Goal: Task Accomplishment & Management: Manage account settings

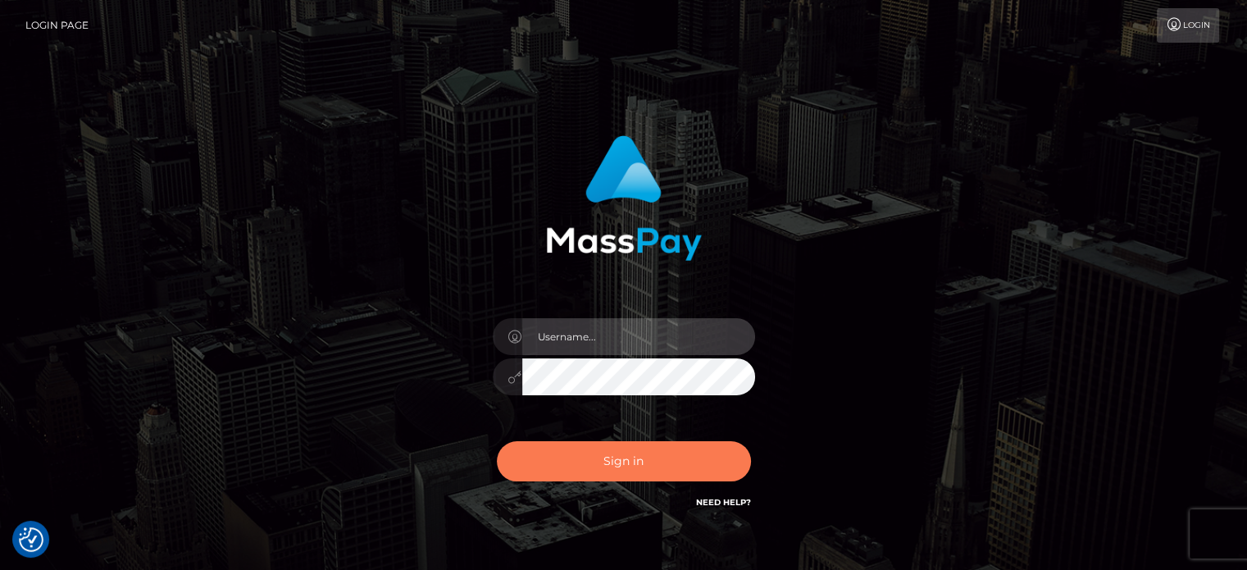
type input "[PERSON_NAME].Ace"
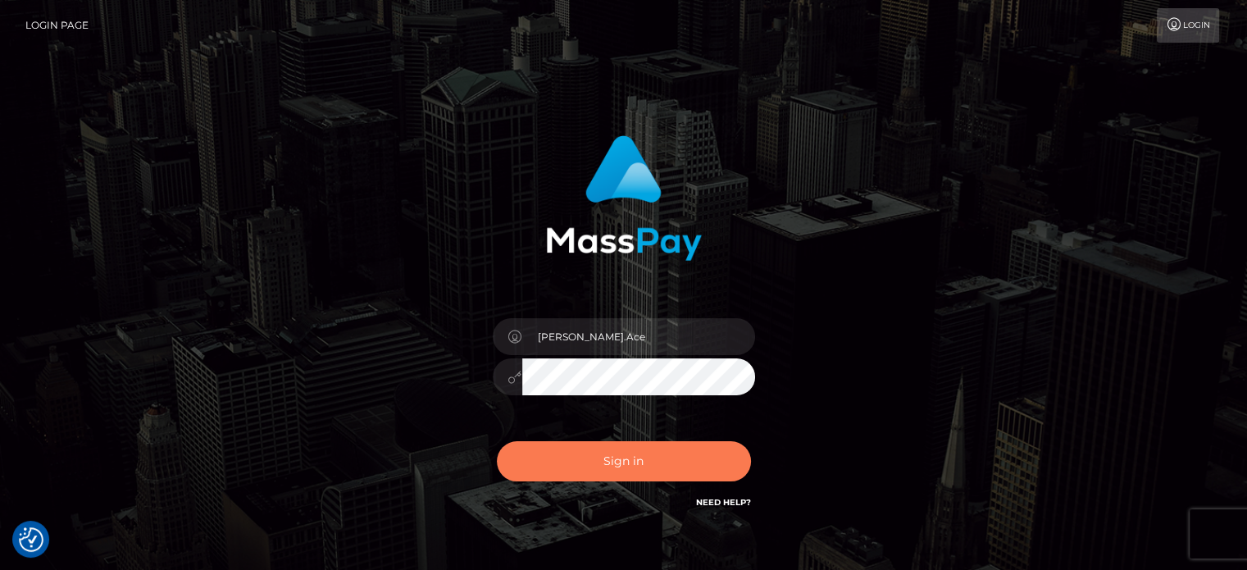
click at [633, 468] on button "Sign in" at bounding box center [624, 461] width 254 height 40
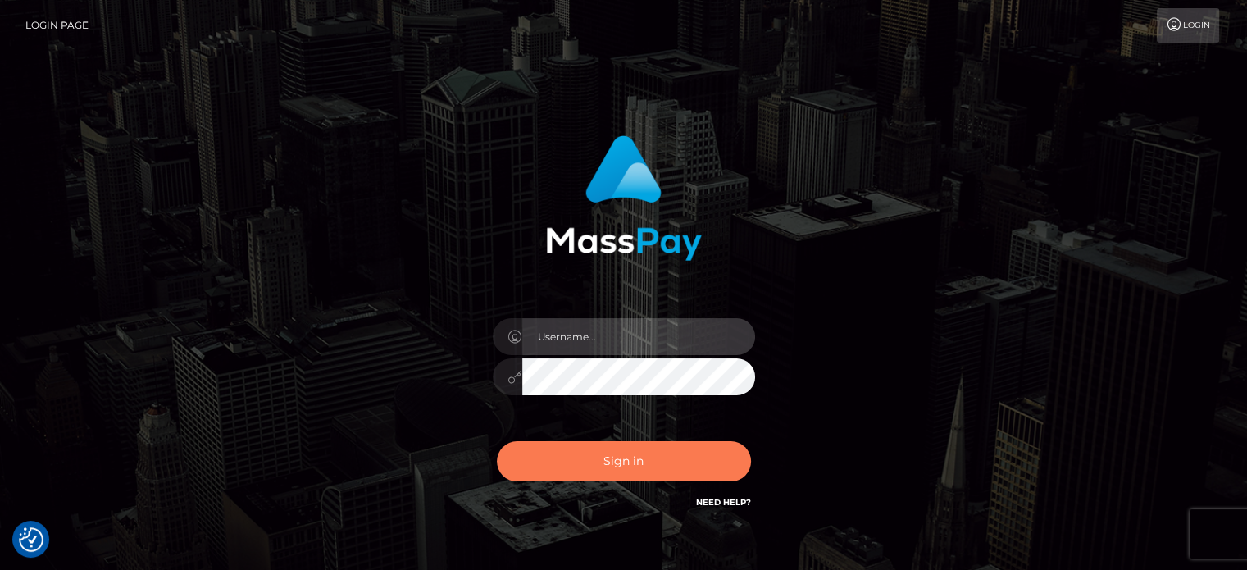
type input "[PERSON_NAME].Ace"
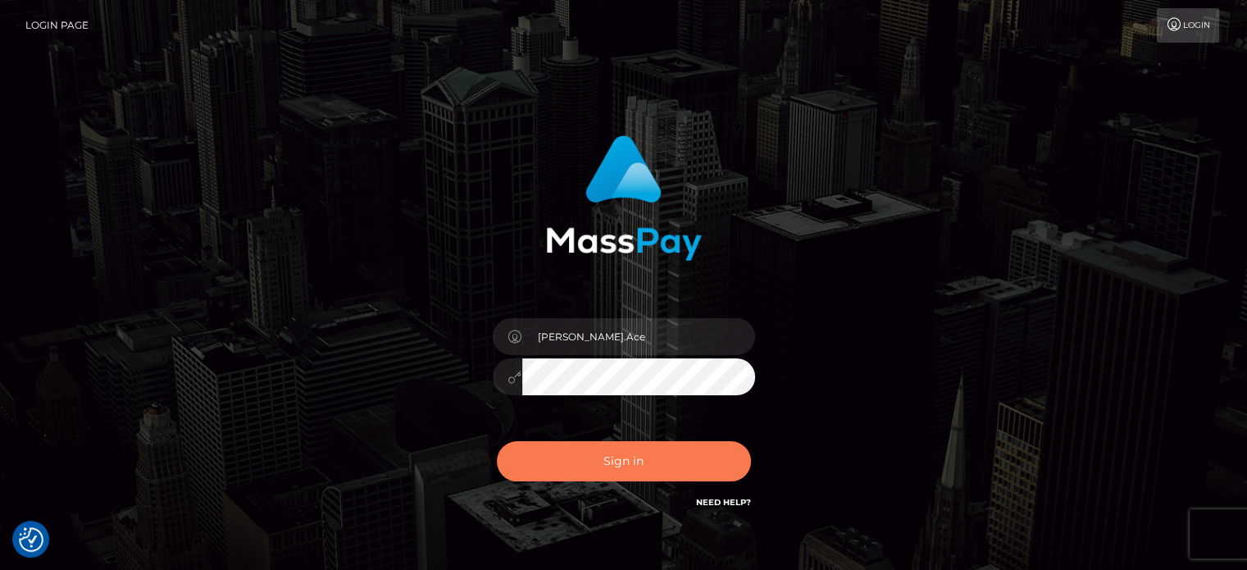
click at [651, 464] on button "Sign in" at bounding box center [624, 461] width 254 height 40
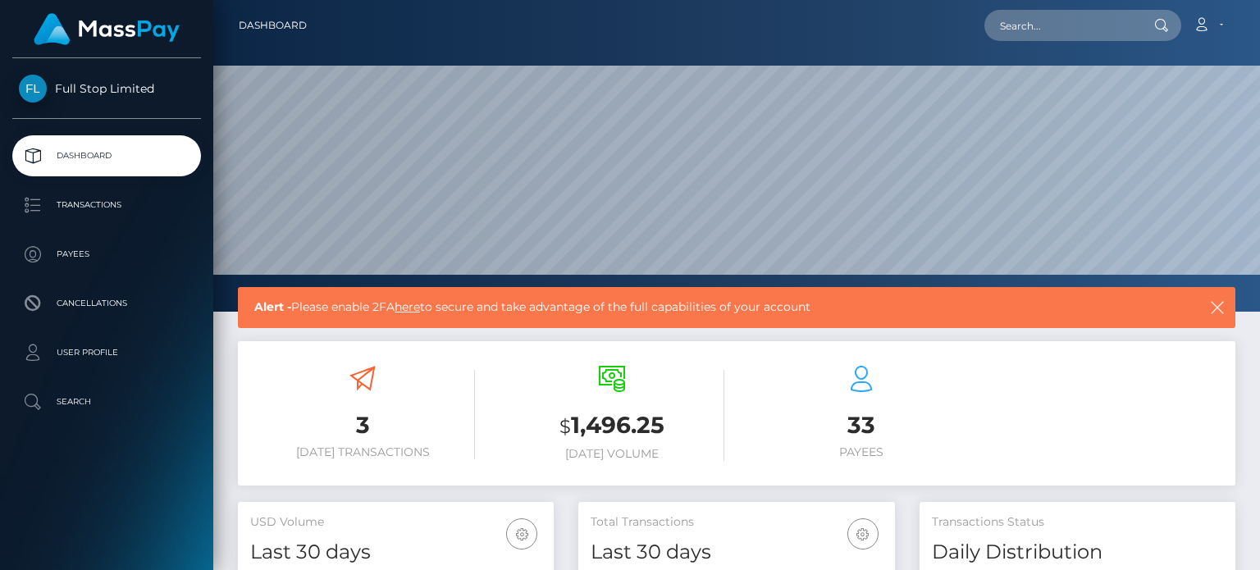
scroll to position [290, 315]
click at [417, 311] on link "here" at bounding box center [406, 306] width 25 height 15
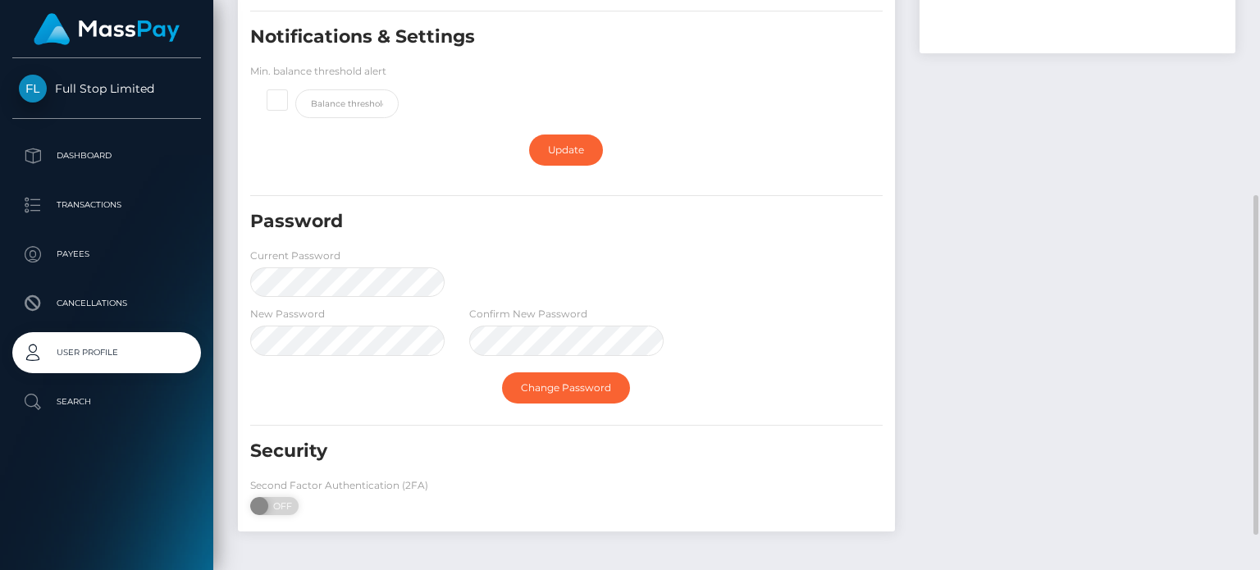
scroll to position [387, 0]
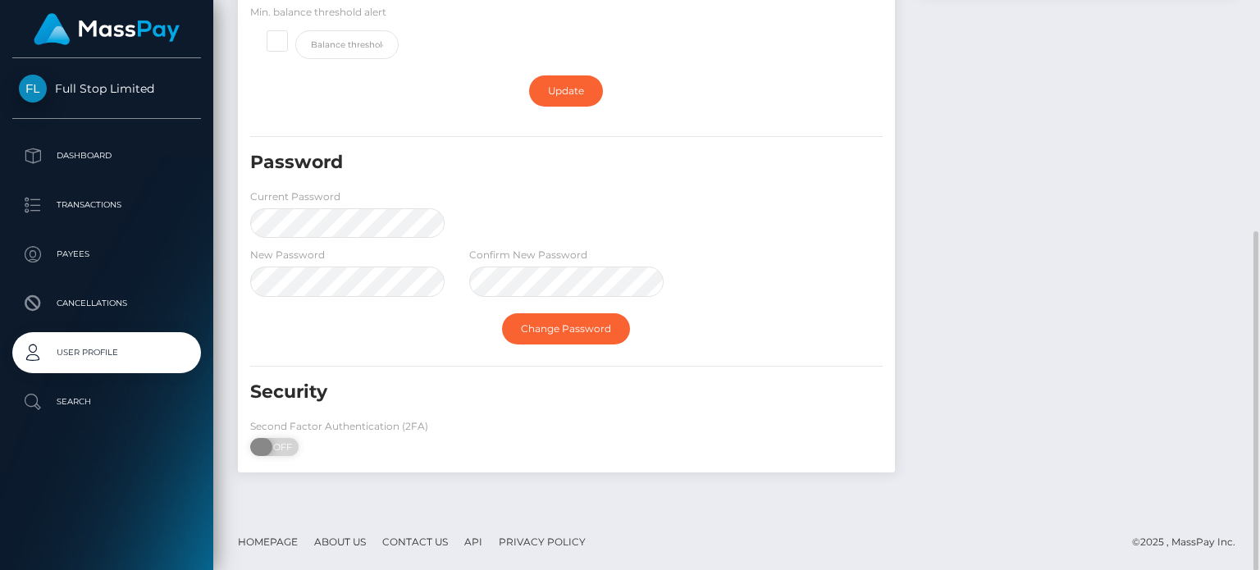
click at [291, 441] on span "OFF" at bounding box center [279, 447] width 41 height 18
checkbox input "true"
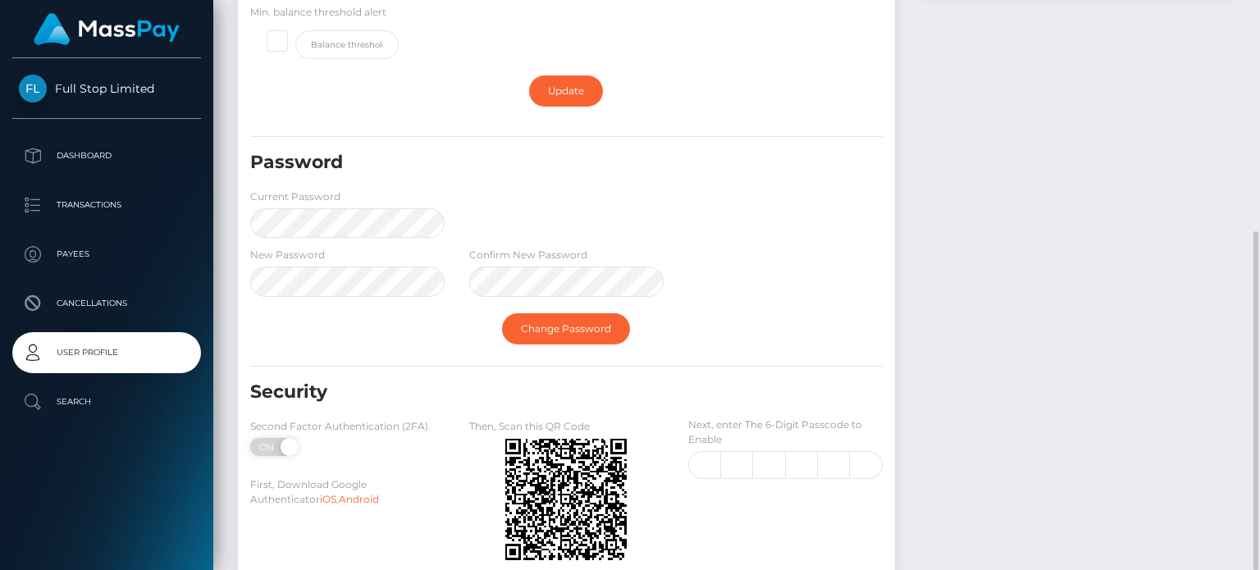
click at [405, 419] on label "Second Factor Authentication (2FA)" at bounding box center [339, 426] width 178 height 15
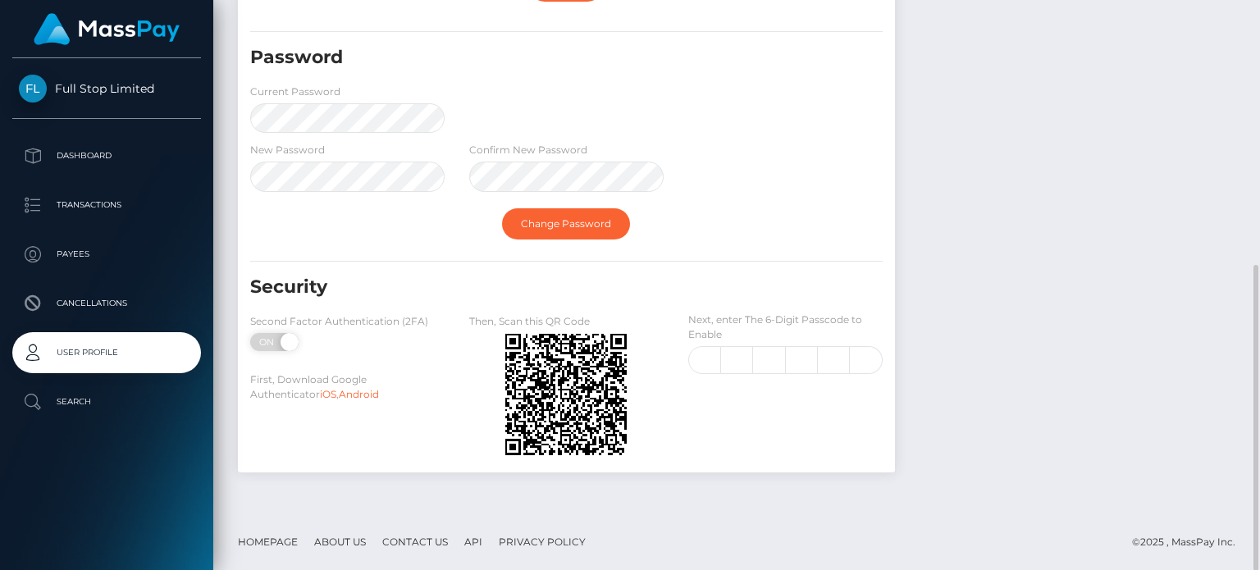
click at [681, 364] on div "Next, enter The 6-Digit Passcode to Enable" at bounding box center [785, 388] width 219 height 152
click at [700, 360] on input "text" at bounding box center [704, 360] width 33 height 28
type input "9"
type input "5"
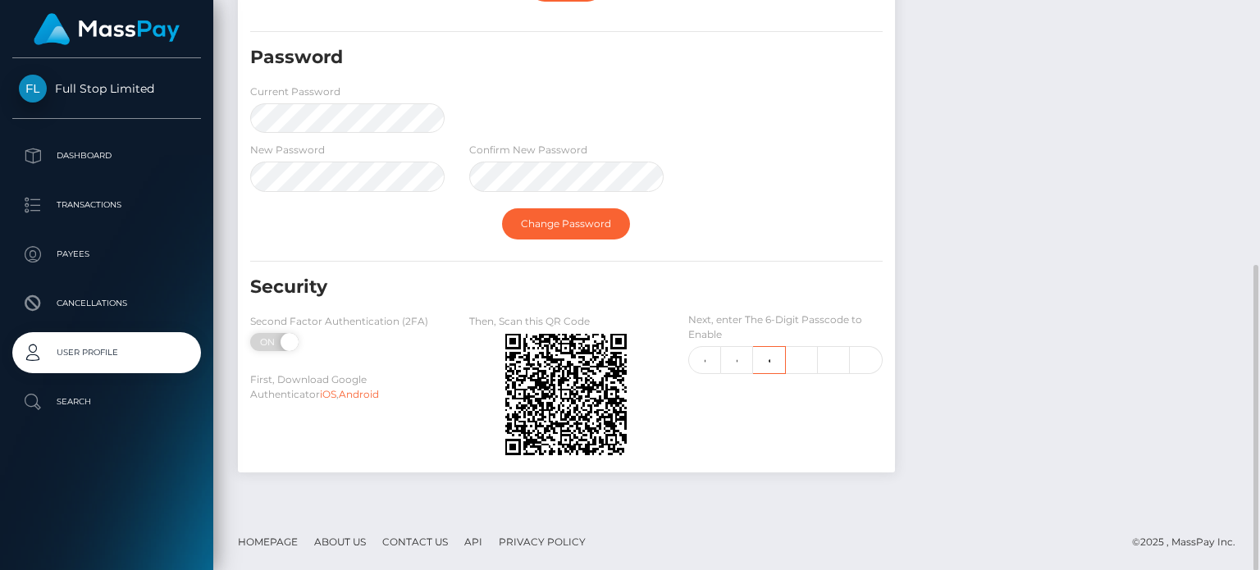
scroll to position [0, 1]
type input "4"
type input "1"
type input "6"
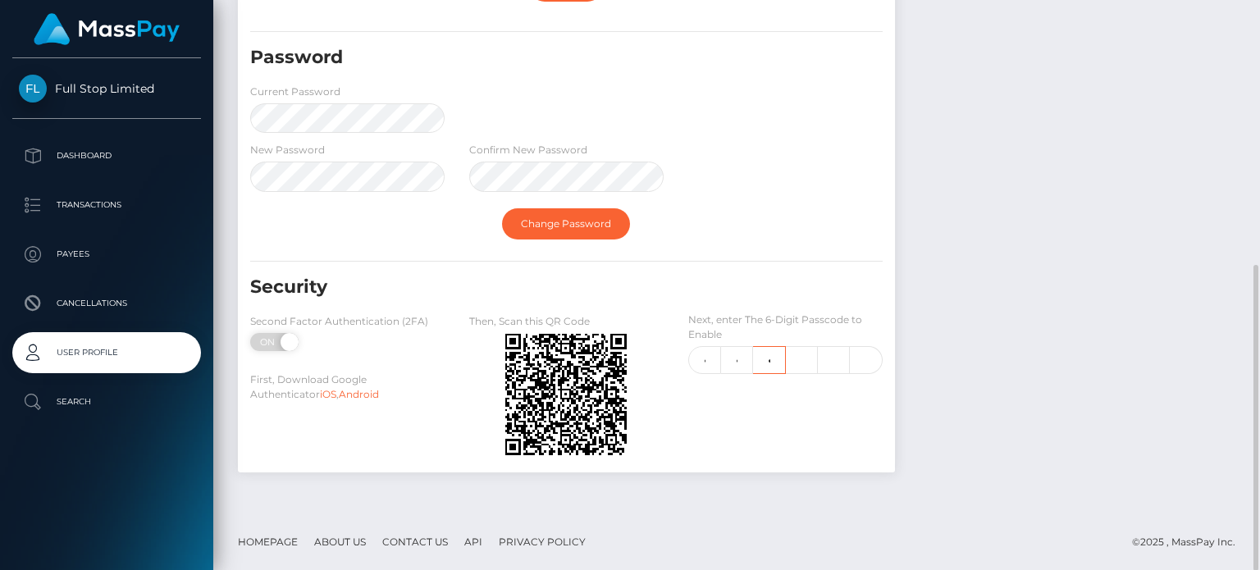
scroll to position [0, 1]
type input "5"
type input "6"
type input "4"
type input "1"
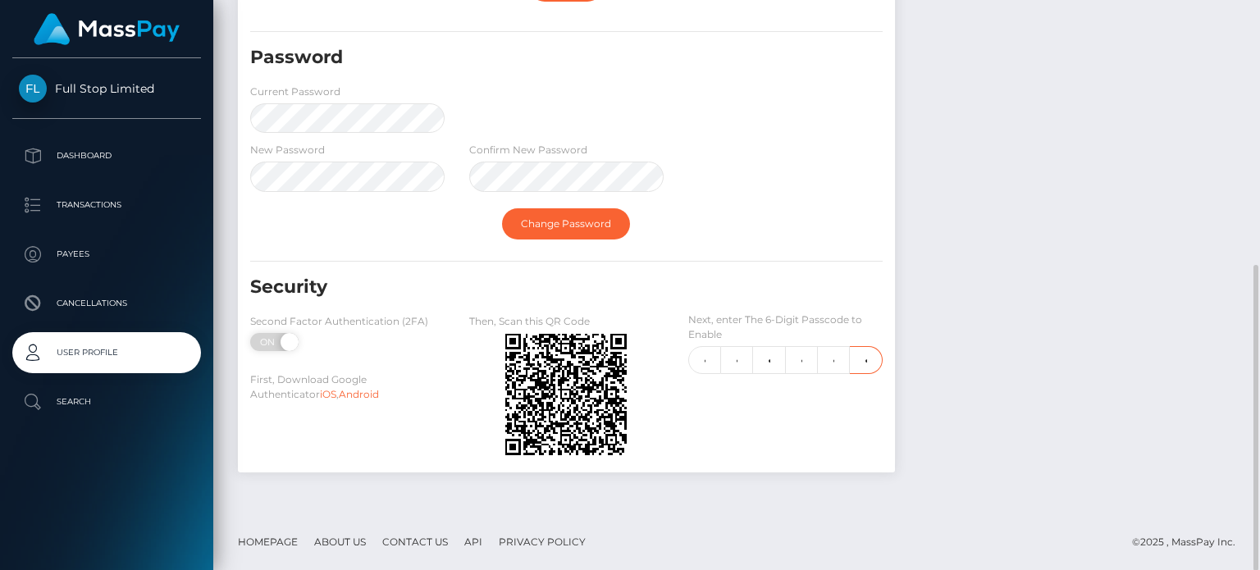
scroll to position [0, 2]
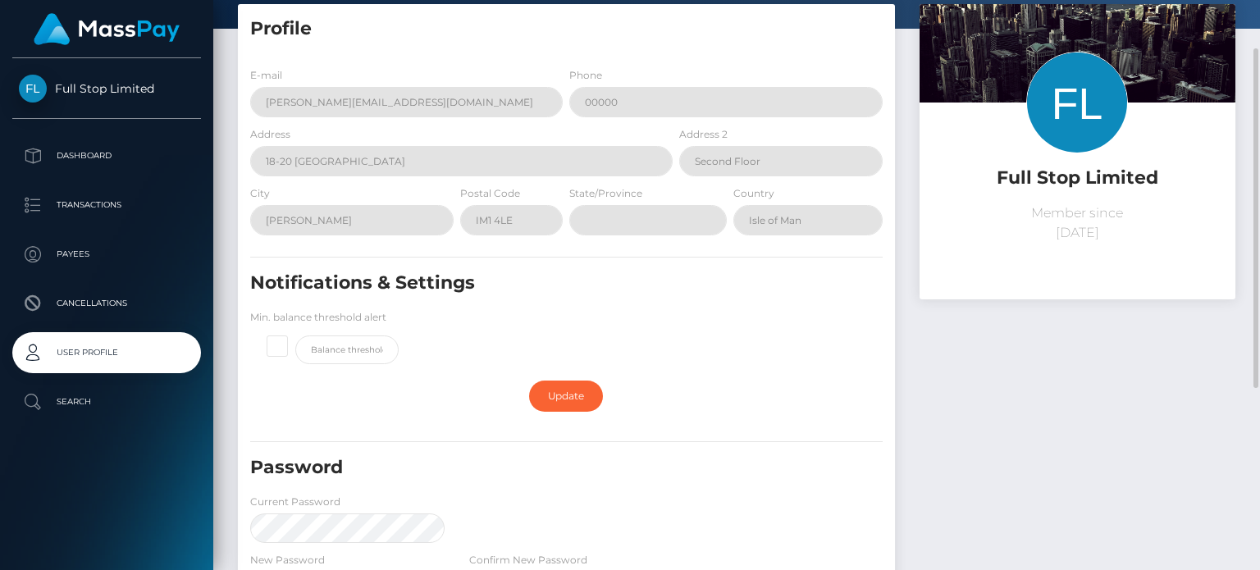
scroll to position [0, 0]
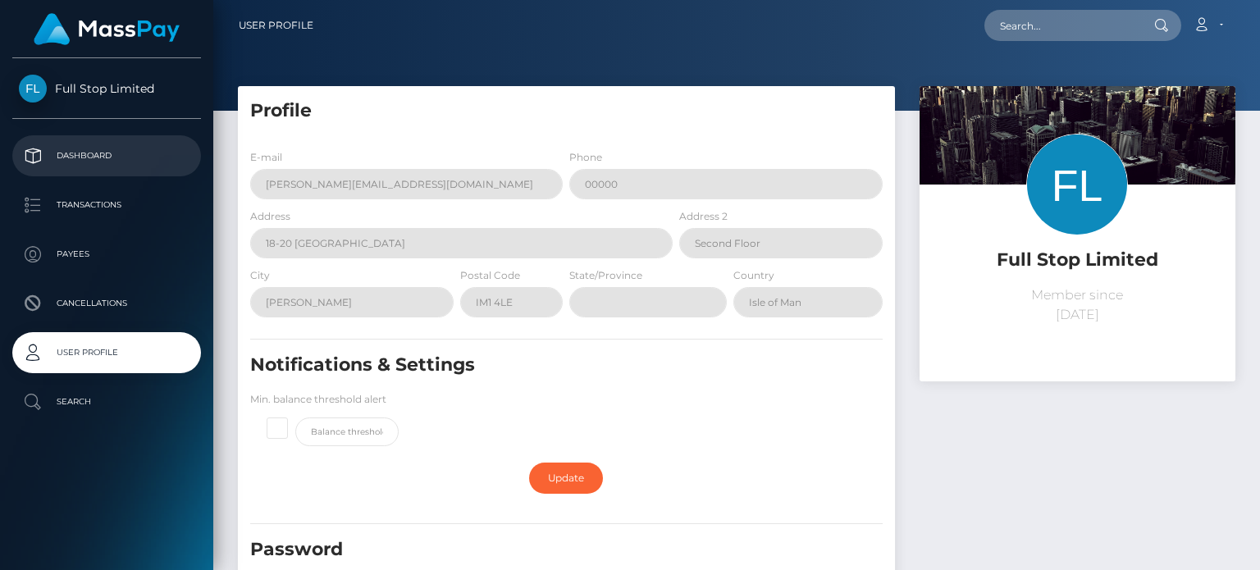
click at [75, 162] on p "Dashboard" at bounding box center [106, 156] width 175 height 25
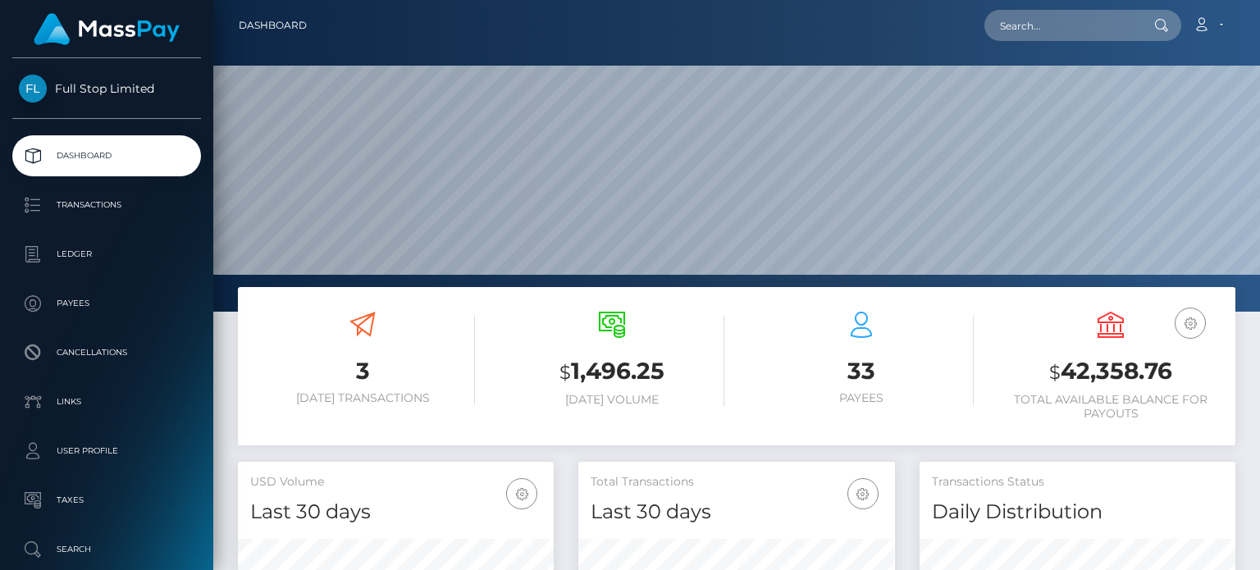
scroll to position [290, 315]
drag, startPoint x: 672, startPoint y: 379, endPoint x: 565, endPoint y: 370, distance: 107.0
click at [565, 370] on h3 "$ 1,496.25" at bounding box center [611, 372] width 225 height 34
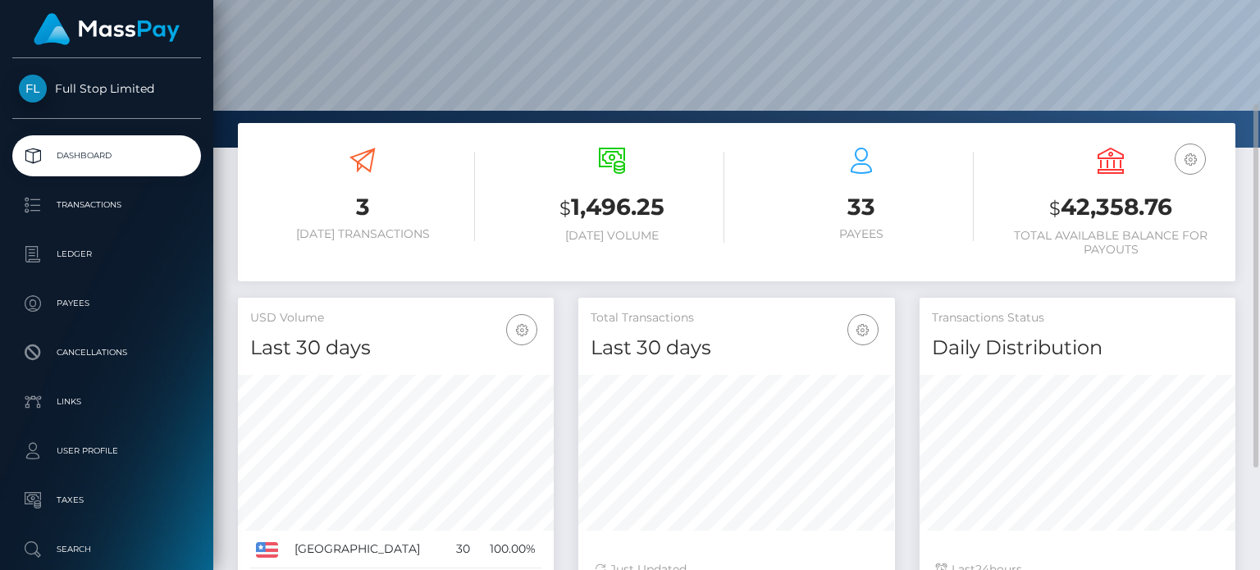
click at [1171, 214] on h3 "$ 42,358.76" at bounding box center [1110, 208] width 225 height 34
drag, startPoint x: 1175, startPoint y: 212, endPoint x: 1066, endPoint y: 215, distance: 109.1
click at [1066, 215] on h3 "$ 42,358.76" at bounding box center [1110, 208] width 225 height 34
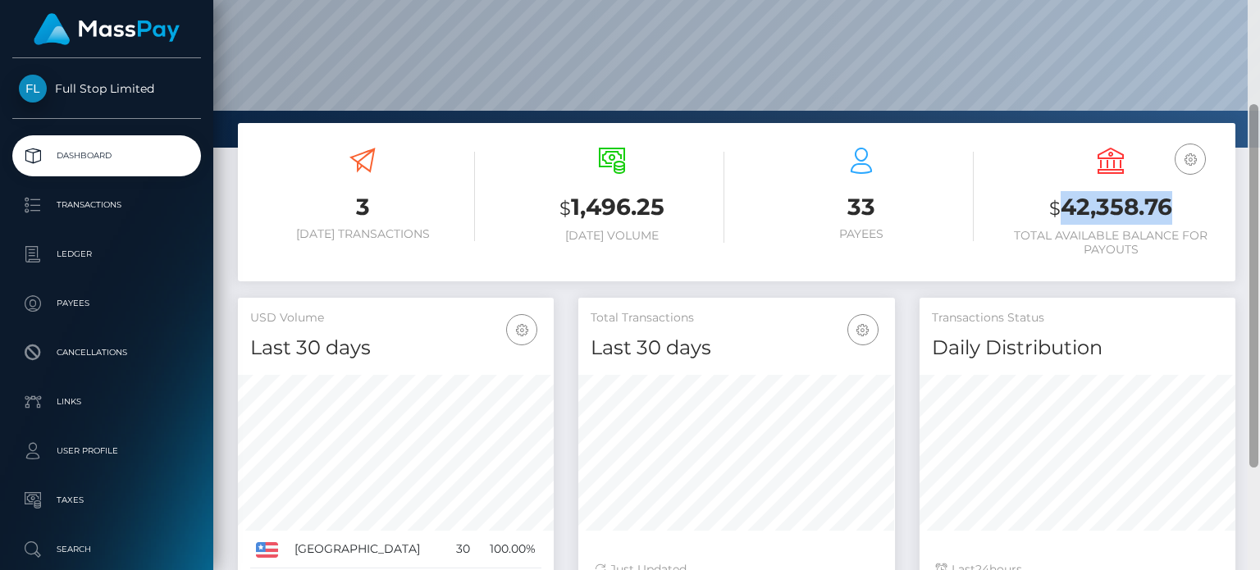
copy h3 "42,358.76"
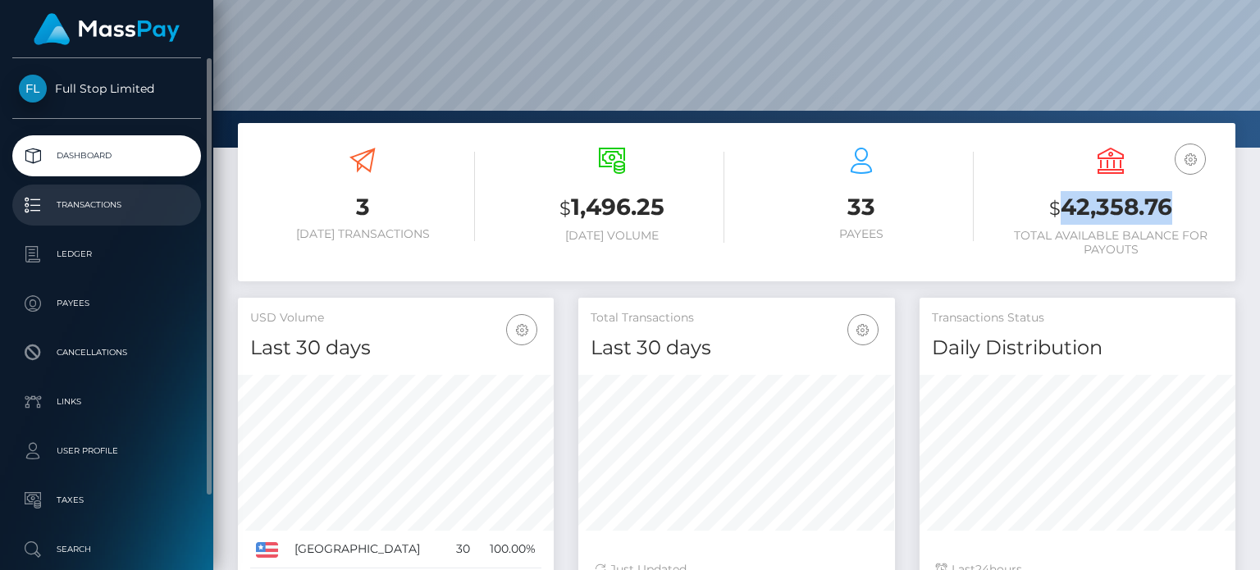
click at [124, 206] on p "Transactions" at bounding box center [106, 205] width 175 height 25
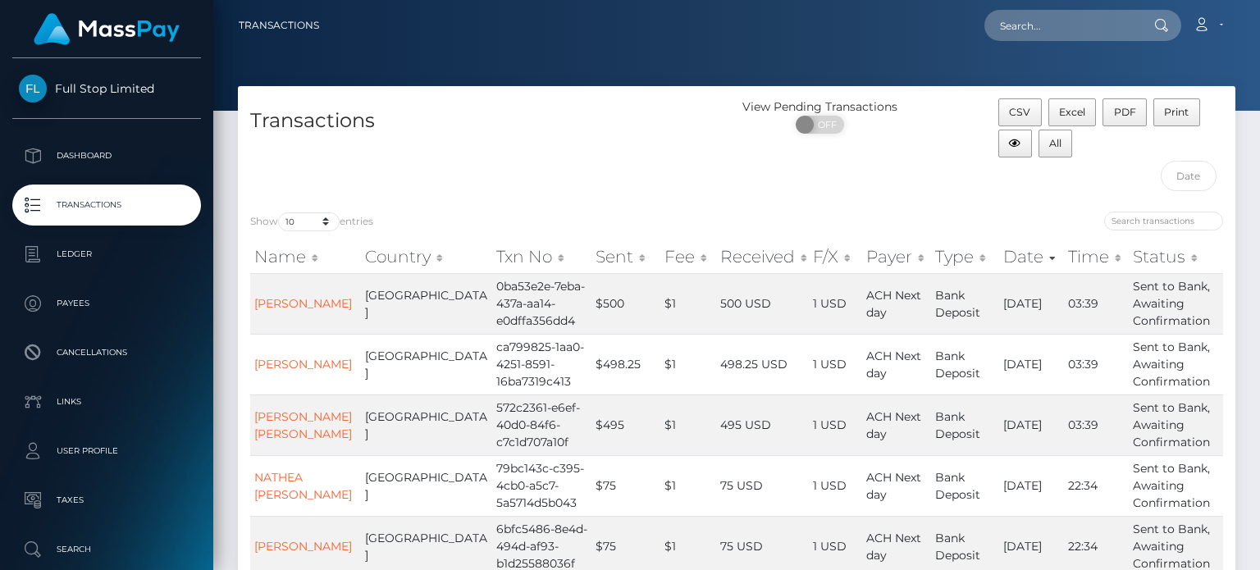
click at [118, 165] on p "Dashboard" at bounding box center [106, 156] width 175 height 25
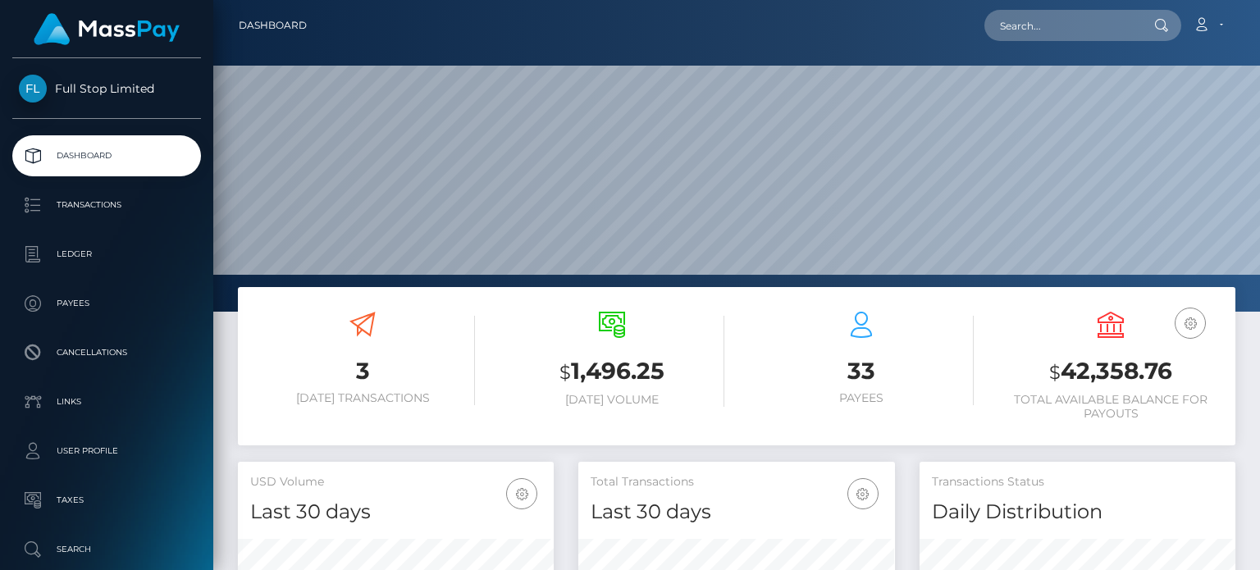
scroll to position [290, 315]
